Goal: Information Seeking & Learning: Learn about a topic

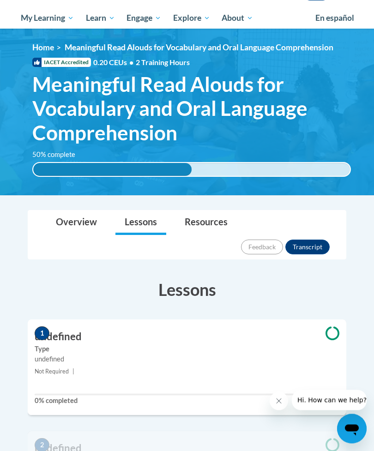
scroll to position [119, 0]
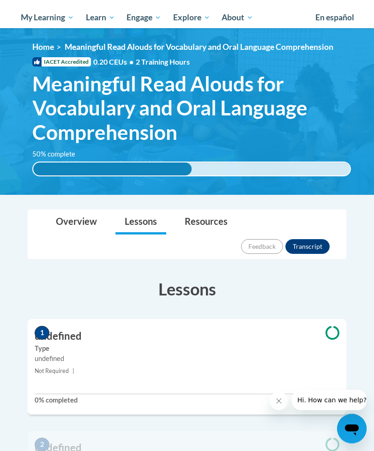
click at [66, 344] on label "Type" at bounding box center [187, 349] width 304 height 10
click at [59, 329] on h3 "undefined" at bounding box center [187, 336] width 318 height 14
click at [65, 319] on div "1 undefined Type undefined Not Required | 0% completed" at bounding box center [187, 366] width 318 height 95
click at [59, 319] on div "1 undefined Type undefined Not Required | 0% completed" at bounding box center [187, 366] width 318 height 95
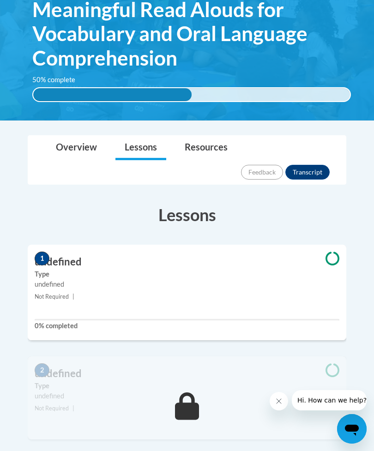
scroll to position [192, 0]
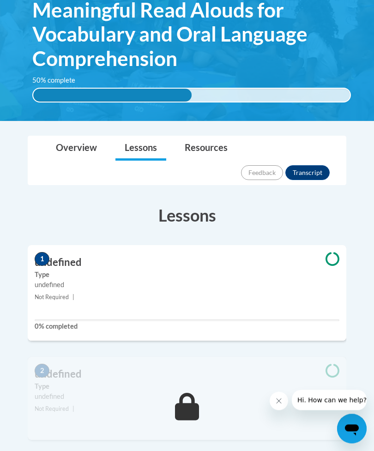
click at [154, 270] on label "Type" at bounding box center [187, 275] width 304 height 10
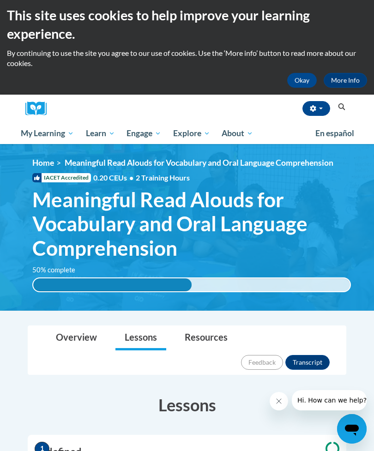
scroll to position [4, 0]
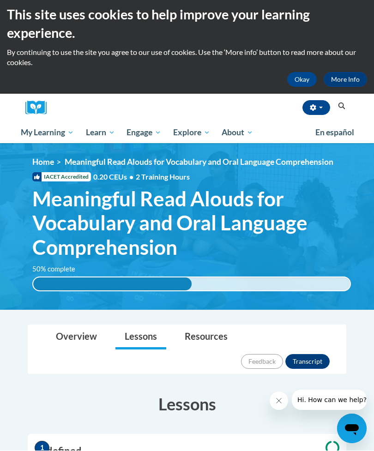
click at [178, 392] on h3 "Lessons" at bounding box center [187, 403] width 318 height 23
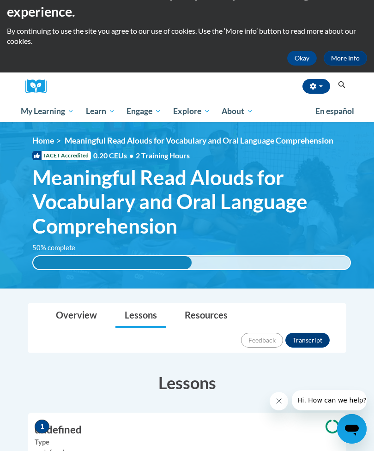
scroll to position [26, 0]
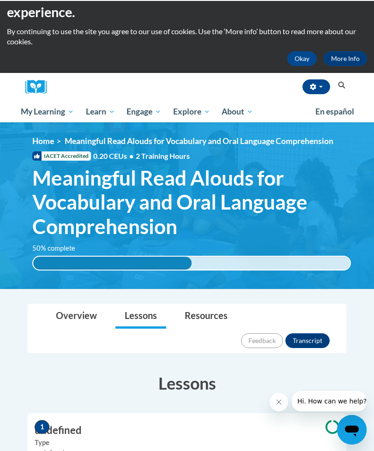
click at [50, 422] on h3 "undefined" at bounding box center [187, 429] width 318 height 14
click at [69, 422] on h3 "undefined" at bounding box center [187, 429] width 318 height 14
click at [351, 434] on icon "Open messaging window" at bounding box center [351, 429] width 17 height 17
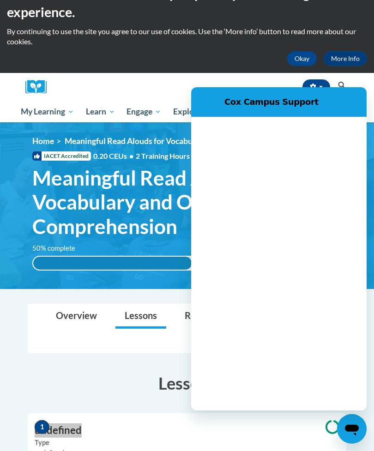
scroll to position [0, 0]
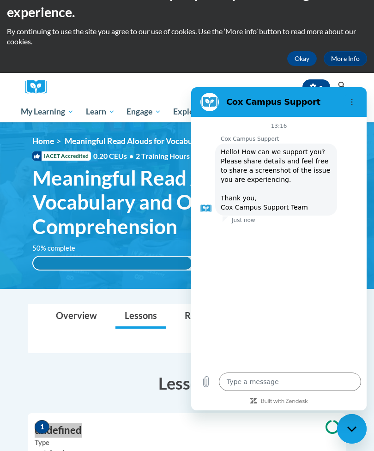
click at [354, 431] on icon "Close messaging window" at bounding box center [352, 429] width 10 height 6
type textarea "x"
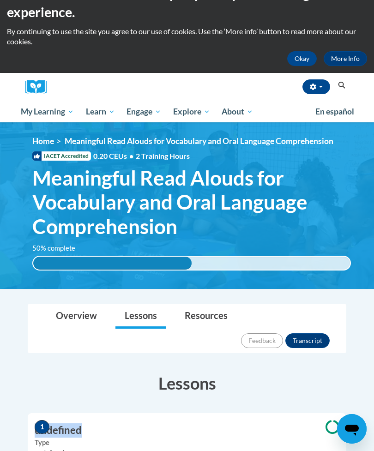
click at [73, 278] on img at bounding box center [187, 205] width 374 height 166
click at [68, 276] on img at bounding box center [187, 205] width 374 height 166
click at [57, 271] on div "<en>Home</en><fr>Accueil</fr><de>Zuhause</de><it>Casa</it><es>Casa</es><pt>Casa…" at bounding box center [191, 205] width 346 height 139
click at [49, 252] on div "50% complete 50% complete 0.001%" at bounding box center [191, 256] width 332 height 27
click at [62, 279] on img at bounding box center [187, 205] width 374 height 166
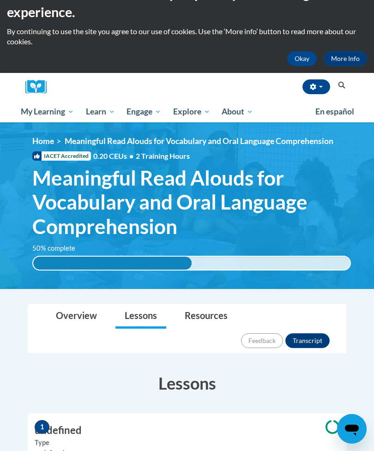
click at [68, 285] on img at bounding box center [187, 205] width 374 height 166
click at [69, 285] on img at bounding box center [187, 205] width 374 height 166
click at [72, 320] on link "Overview" at bounding box center [76, 316] width 59 height 24
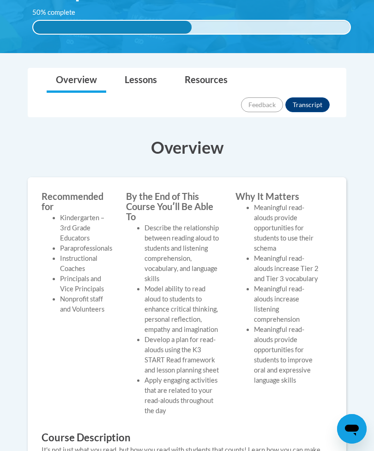
scroll to position [260, 0]
click at [216, 72] on link "Resources" at bounding box center [205, 81] width 61 height 24
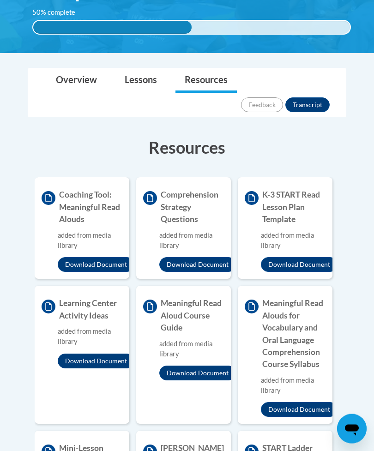
scroll to position [261, 0]
click at [64, 84] on link "Overview" at bounding box center [76, 80] width 59 height 24
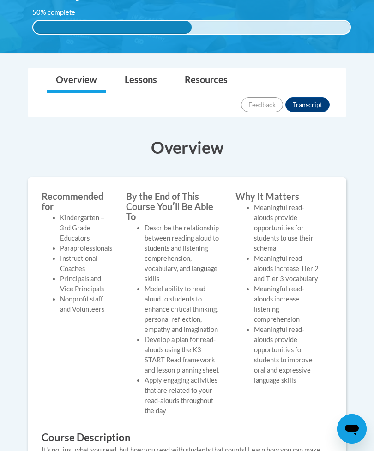
click at [131, 73] on link "Lessons" at bounding box center [140, 80] width 51 height 24
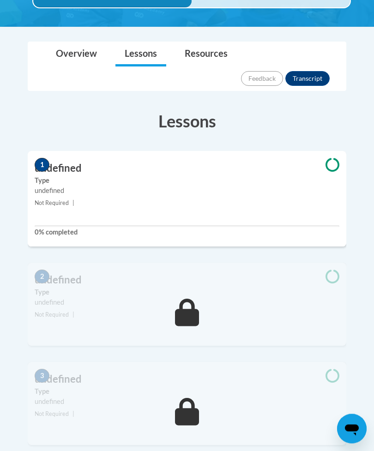
scroll to position [288, 0]
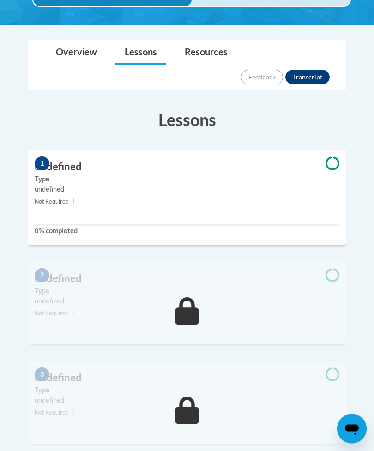
click at [255, 184] on div "undefined" at bounding box center [187, 189] width 304 height 10
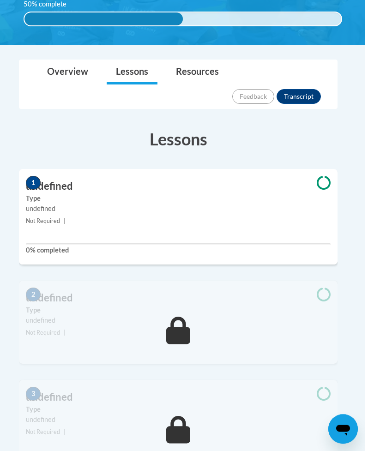
scroll to position [216, 0]
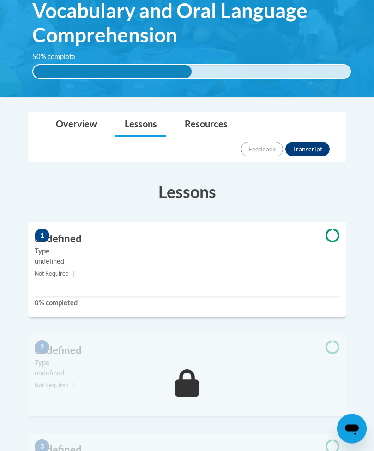
click at [71, 256] on div "undefined" at bounding box center [187, 261] width 304 height 10
click at [73, 256] on div "undefined" at bounding box center [187, 261] width 304 height 10
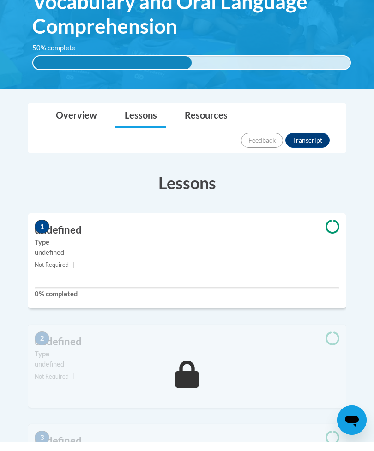
click at [105, 251] on div "1 undefined Type undefined Not Required | 0% completed" at bounding box center [187, 268] width 318 height 95
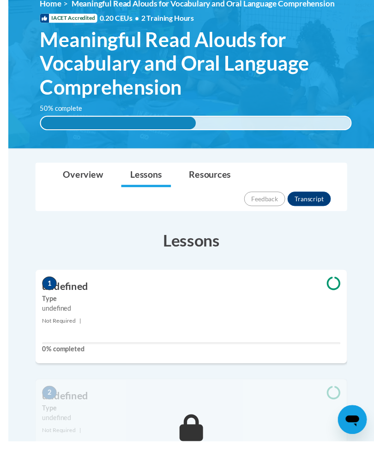
scroll to position [163, 0]
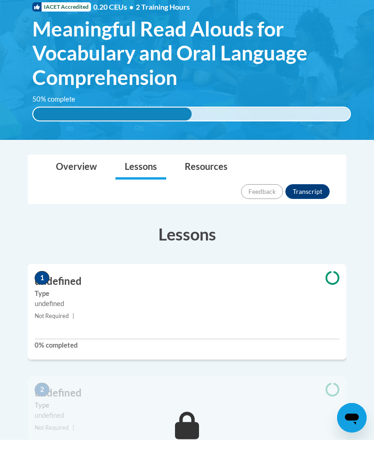
click at [237, 76] on span "Meaningful Read Alouds for Vocabulary and Oral Language Comprehension" at bounding box center [191, 64] width 318 height 73
click at [202, 118] on div "50% complete 0.001%" at bounding box center [191, 125] width 318 height 15
click at [178, 83] on span "Meaningful Read Alouds for Vocabulary and Oral Language Comprehension" at bounding box center [191, 64] width 318 height 73
click at [268, 75] on span "Meaningful Read Alouds for Vocabulary and Oral Language Comprehension" at bounding box center [191, 64] width 318 height 73
click at [273, 74] on span "Meaningful Read Alouds for Vocabulary and Oral Language Comprehension" at bounding box center [191, 64] width 318 height 73
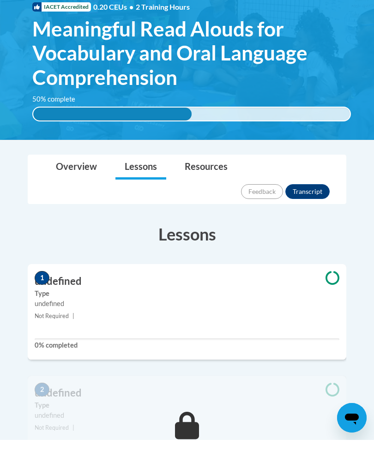
click at [281, 83] on span "Meaningful Read Alouds for Vocabulary and Oral Language Comprehension" at bounding box center [191, 64] width 318 height 73
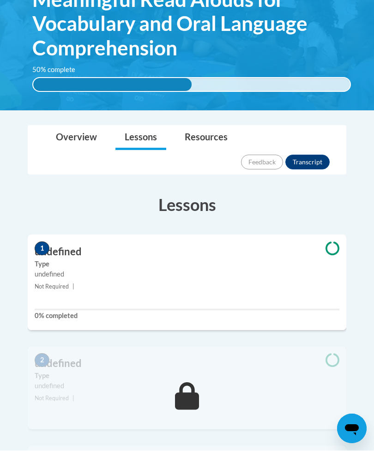
click at [297, 42] on span "Meaningful Read Alouds for Vocabulary and Oral Language Comprehension" at bounding box center [191, 24] width 318 height 73
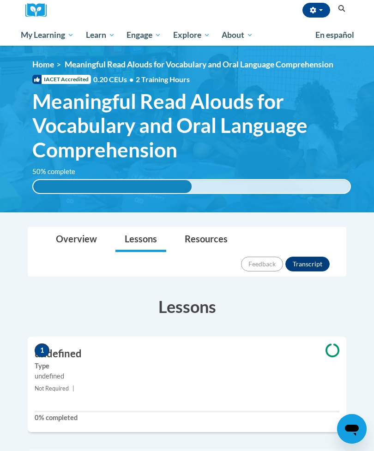
scroll to position [0, 0]
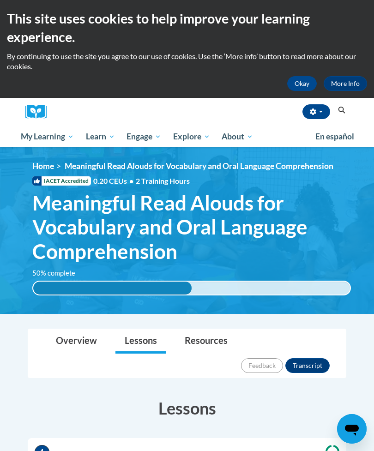
click at [266, 59] on p "By continuing to use the site you agree to our use of cookies. Use the ‘More in…" at bounding box center [187, 61] width 360 height 20
click at [0, 0] on span "My Course Progress" at bounding box center [0, 0] width 0 height 0
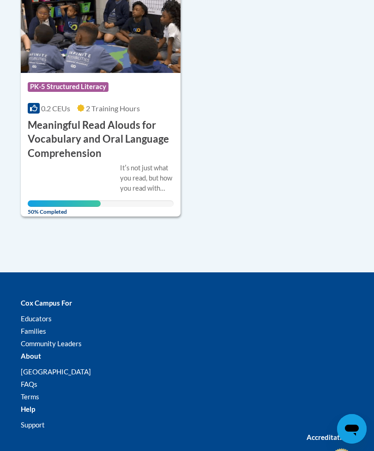
scroll to position [284, 0]
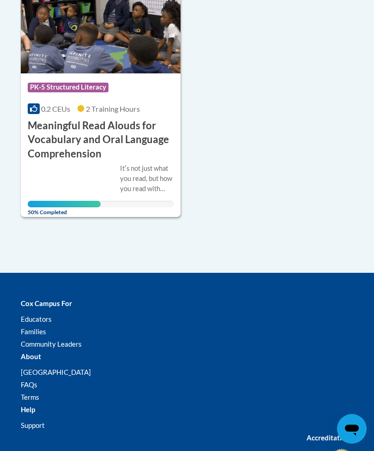
click at [77, 111] on div "0.2 CEUs 2 Training Hours" at bounding box center [101, 109] width 146 height 10
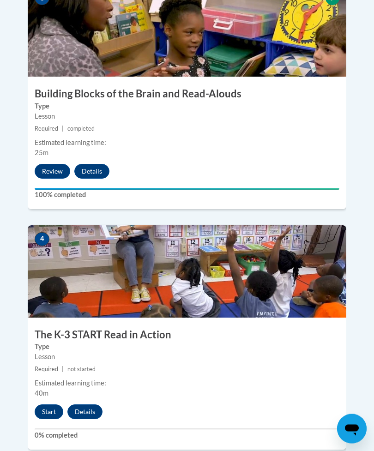
scroll to position [922, 0]
click at [43, 404] on button "Start" at bounding box center [49, 411] width 29 height 15
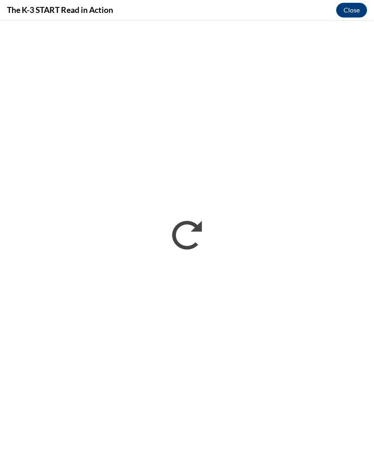
scroll to position [0, 0]
